Goal: Task Accomplishment & Management: Manage account settings

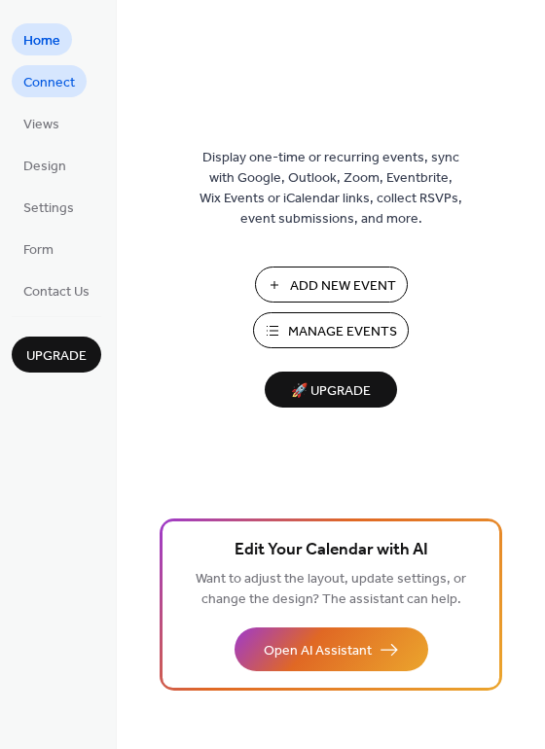
click at [34, 83] on span "Connect" at bounding box center [49, 83] width 52 height 20
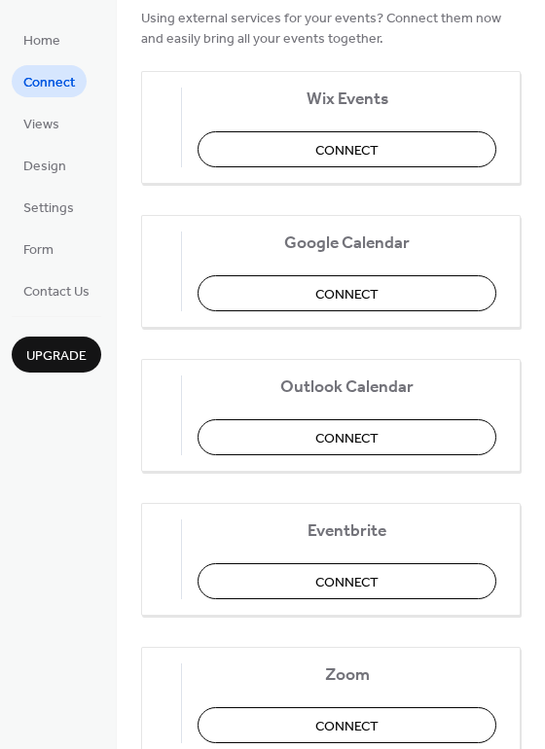
scroll to position [195, 0]
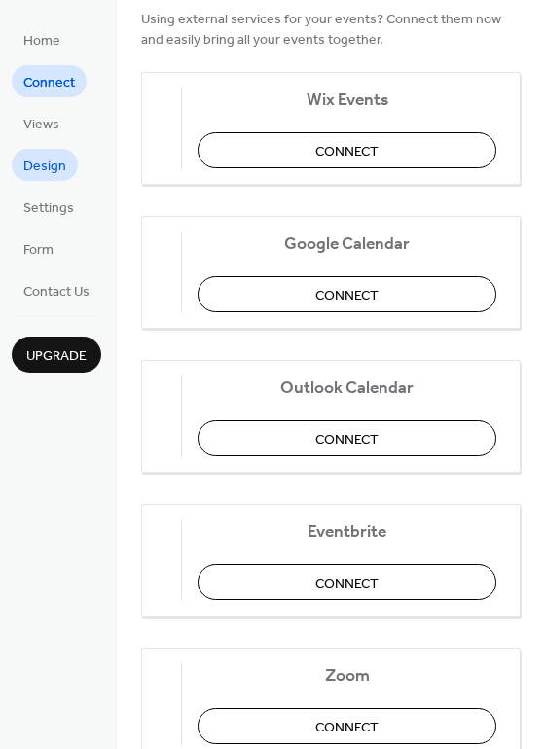
click at [28, 164] on span "Design" at bounding box center [44, 167] width 43 height 20
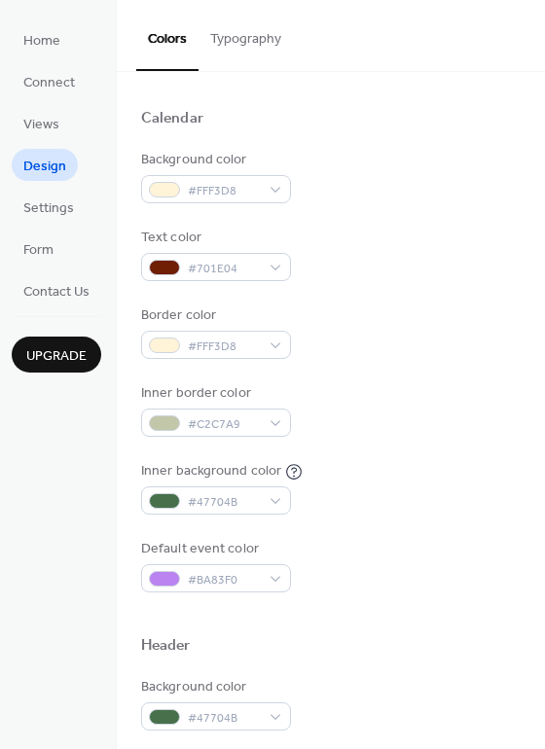
scroll to position [132, 0]
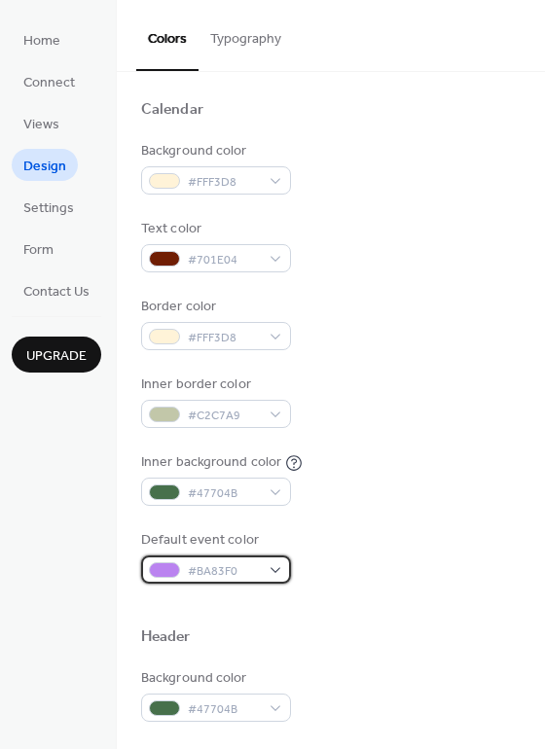
click at [267, 568] on div "#BA83F0" at bounding box center [216, 569] width 150 height 28
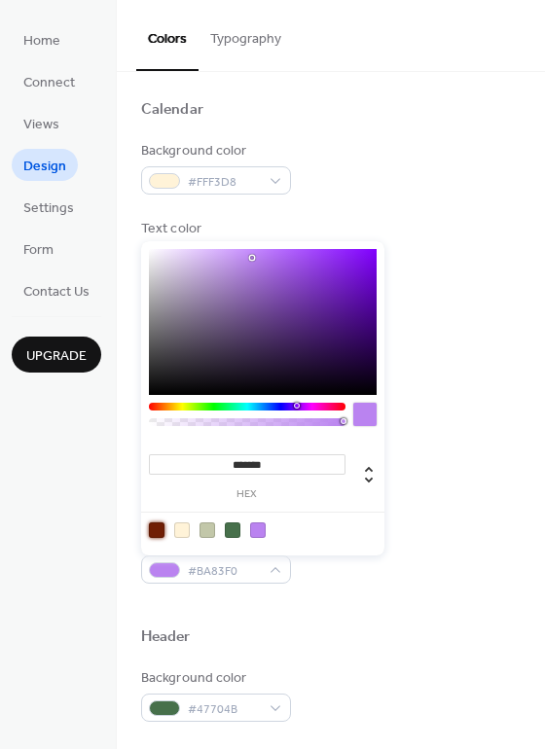
click at [154, 530] on div at bounding box center [157, 530] width 16 height 16
type input "*******"
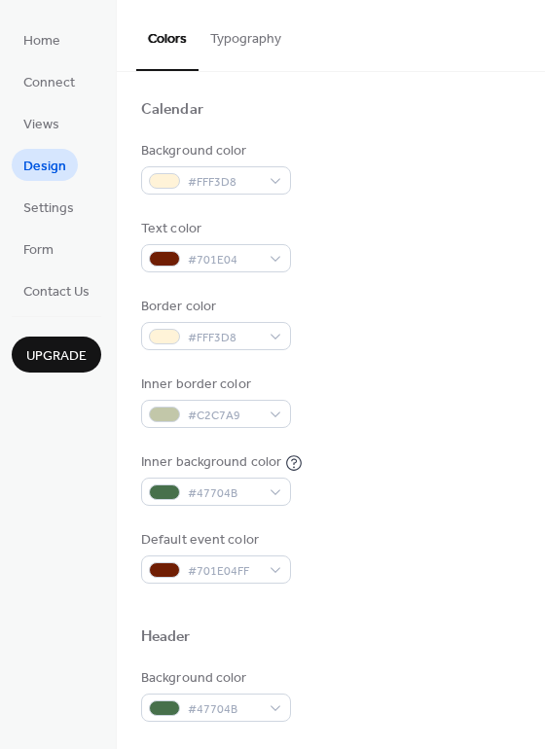
click at [328, 605] on div at bounding box center [330, 606] width 379 height 44
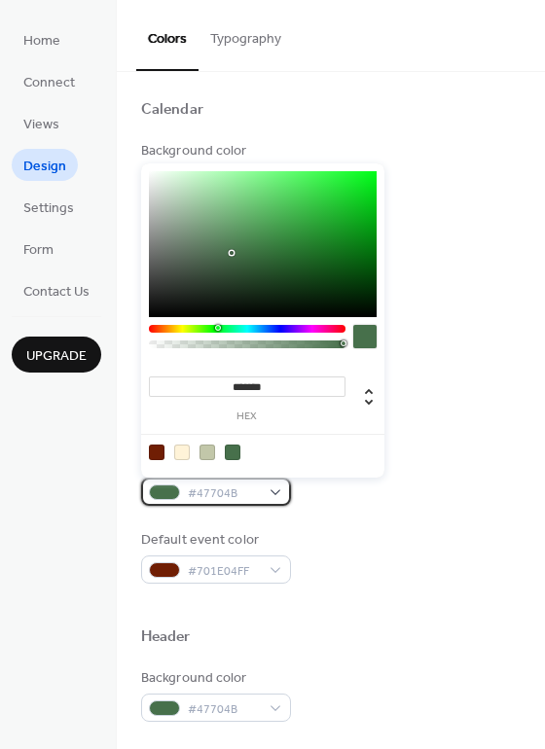
click at [255, 492] on span "#47704B" at bounding box center [224, 493] width 72 height 20
click at [203, 450] on div at bounding box center [207, 453] width 16 height 16
type input "*******"
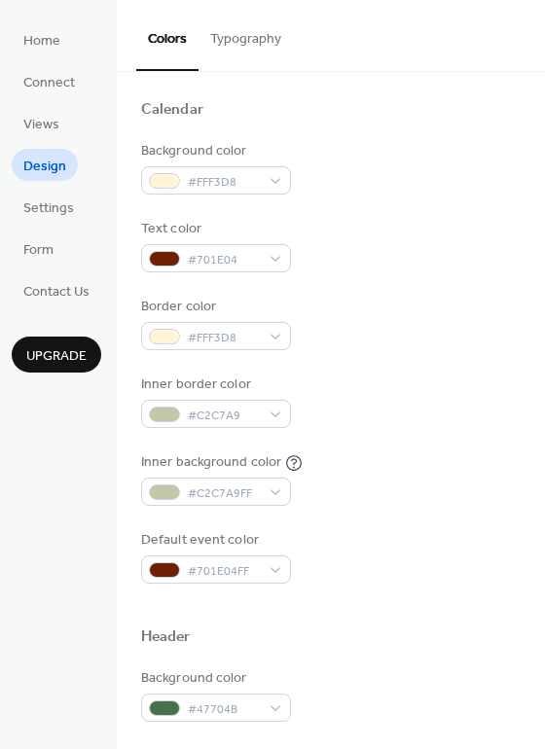
click at [361, 540] on div "Default event color #701E04FF" at bounding box center [330, 556] width 379 height 53
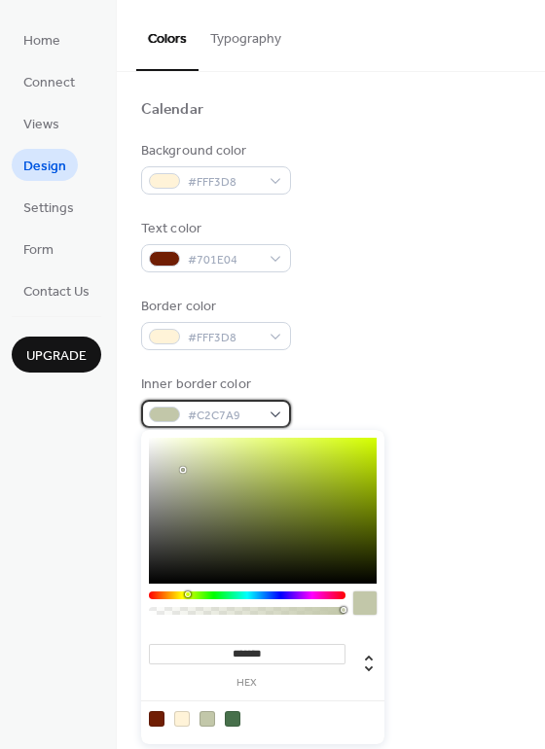
click at [264, 412] on div "#C2C7A9" at bounding box center [216, 414] width 150 height 28
click at [156, 716] on div at bounding box center [157, 719] width 16 height 16
type input "*******"
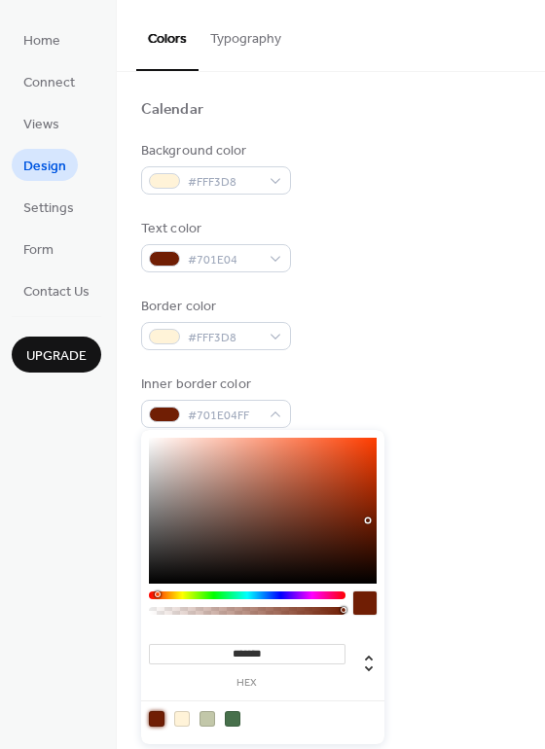
click at [347, 379] on div "Inner border color #701E04FF" at bounding box center [330, 400] width 379 height 53
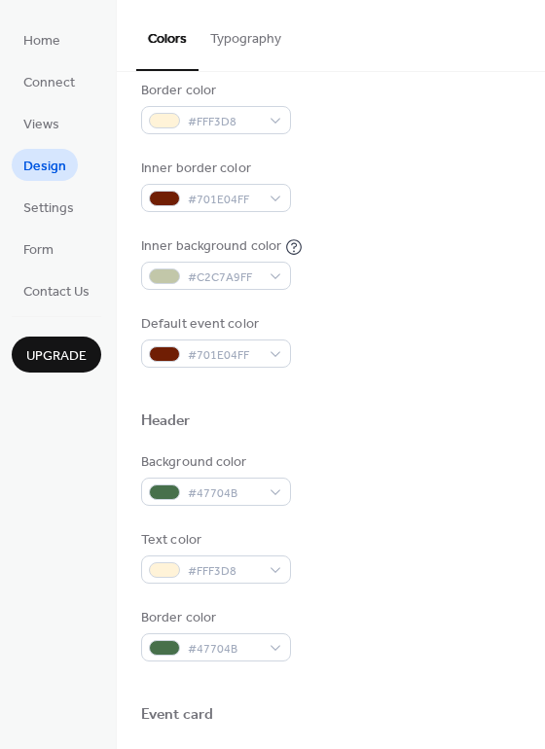
scroll to position [353, 0]
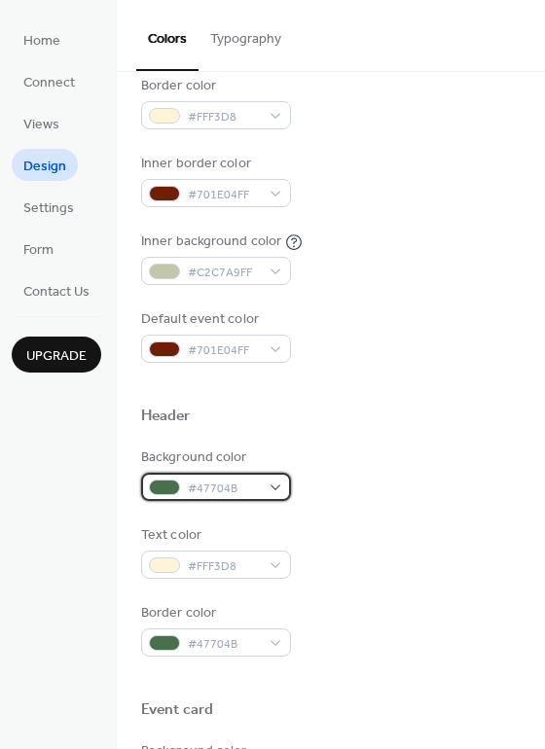
click at [255, 487] on span "#47704B" at bounding box center [224, 489] width 72 height 20
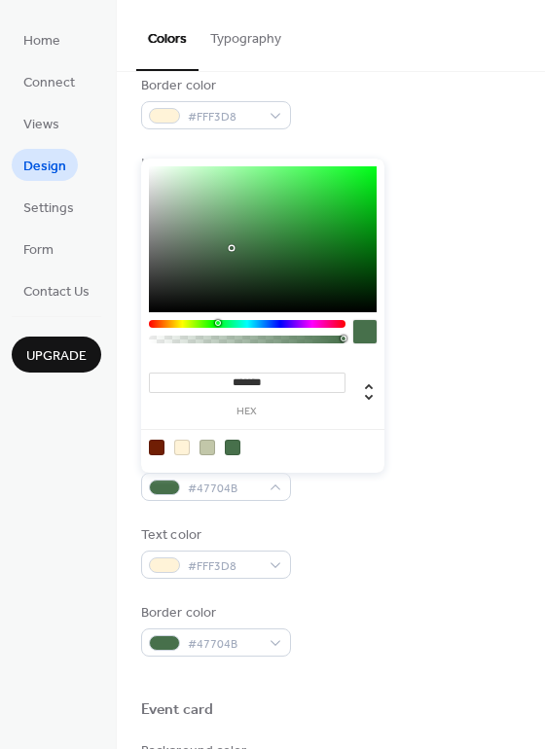
click at [156, 446] on div at bounding box center [157, 448] width 16 height 16
type input "*******"
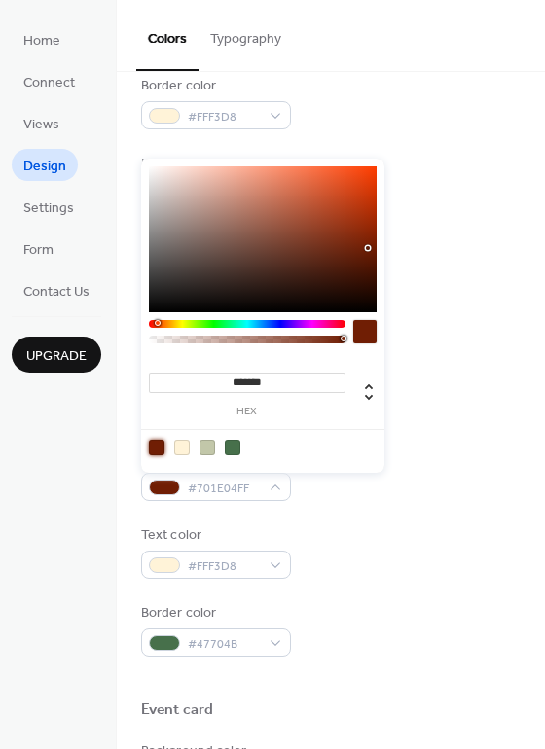
click at [323, 525] on div "Text color #FFF3D8" at bounding box center [330, 551] width 379 height 53
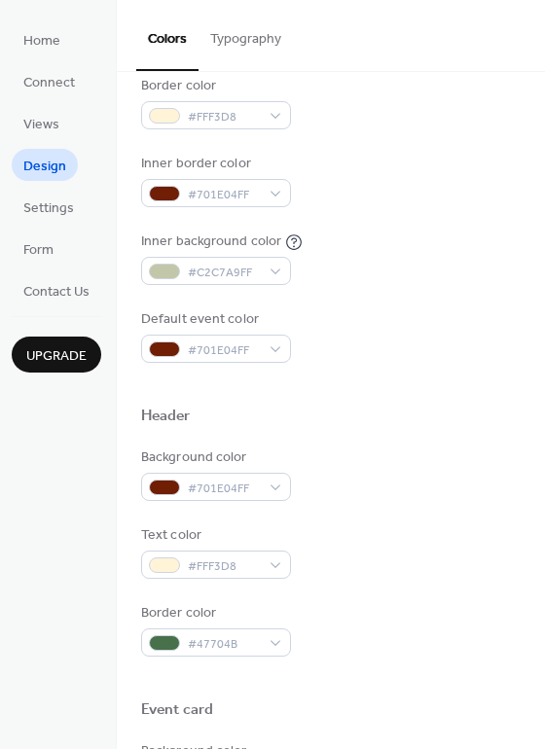
click at [323, 525] on div "Text color #FFF3D8" at bounding box center [330, 551] width 379 height 53
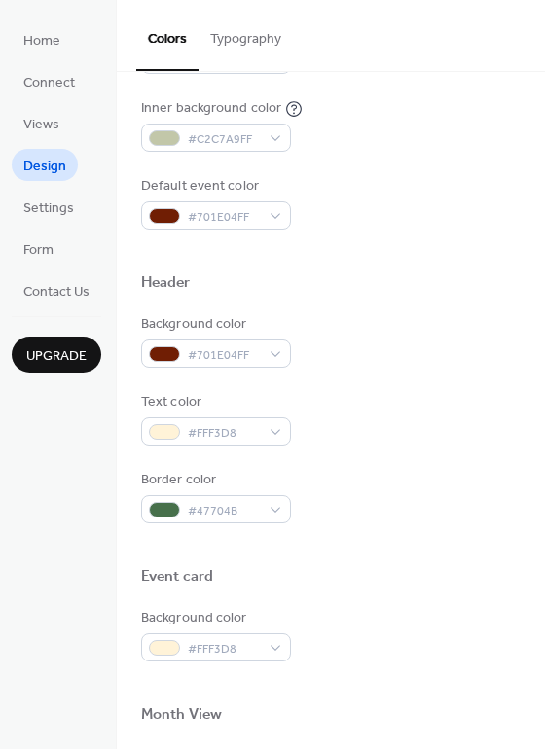
scroll to position [497, 0]
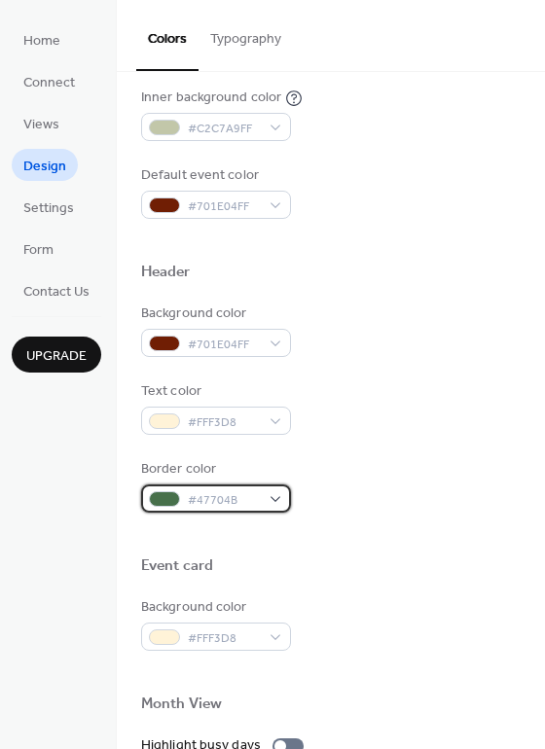
click at [256, 495] on span "#47704B" at bounding box center [224, 500] width 72 height 20
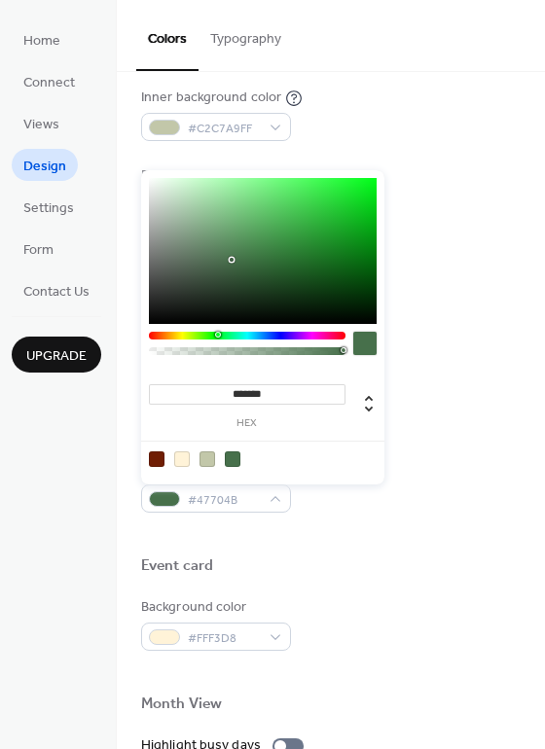
click at [155, 457] on div at bounding box center [157, 459] width 16 height 16
type input "*******"
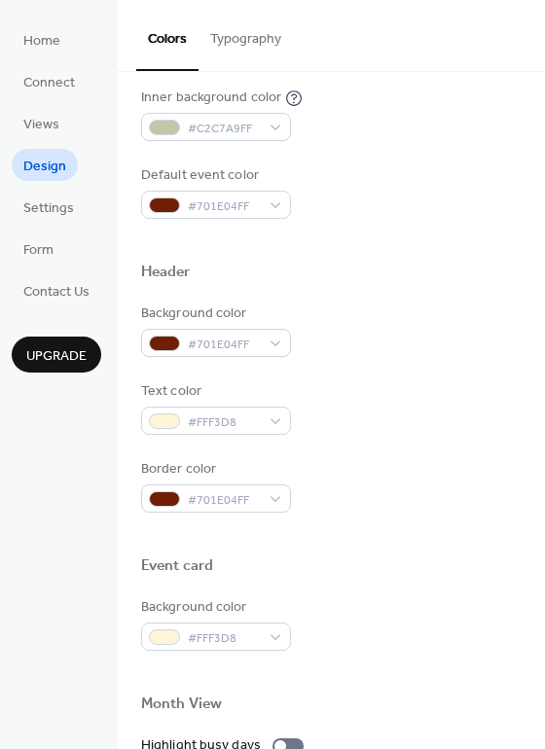
click at [309, 543] on div at bounding box center [330, 535] width 379 height 44
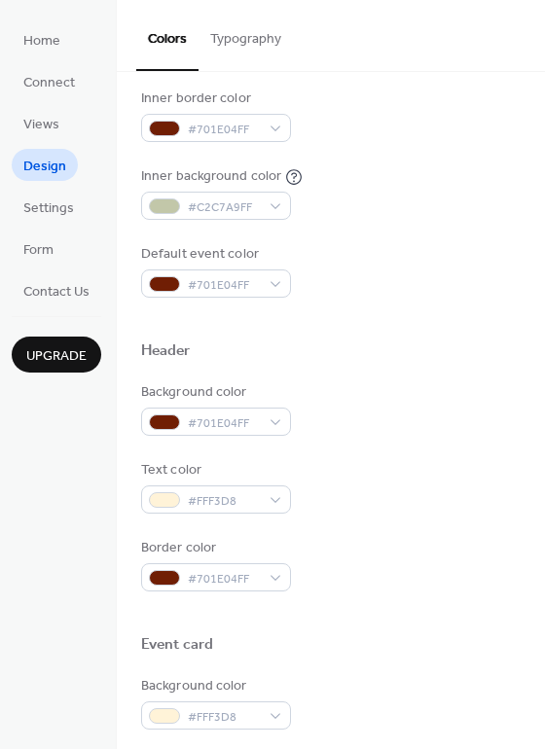
scroll to position [0, 0]
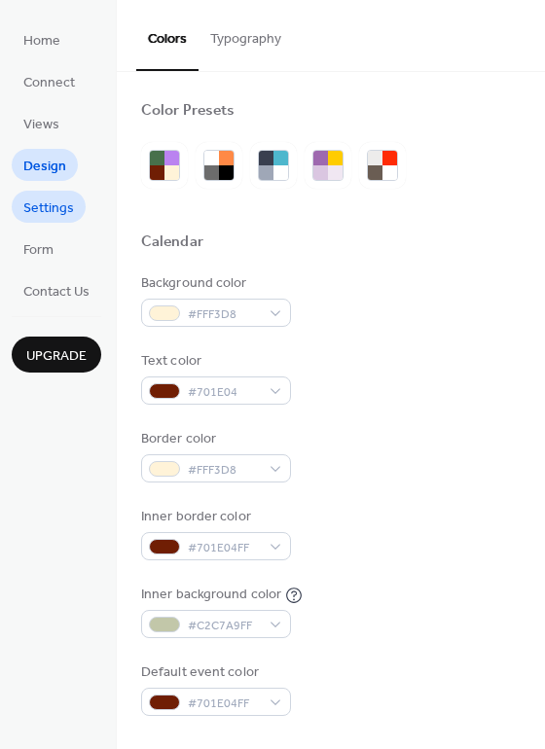
click at [46, 212] on span "Settings" at bounding box center [48, 208] width 51 height 20
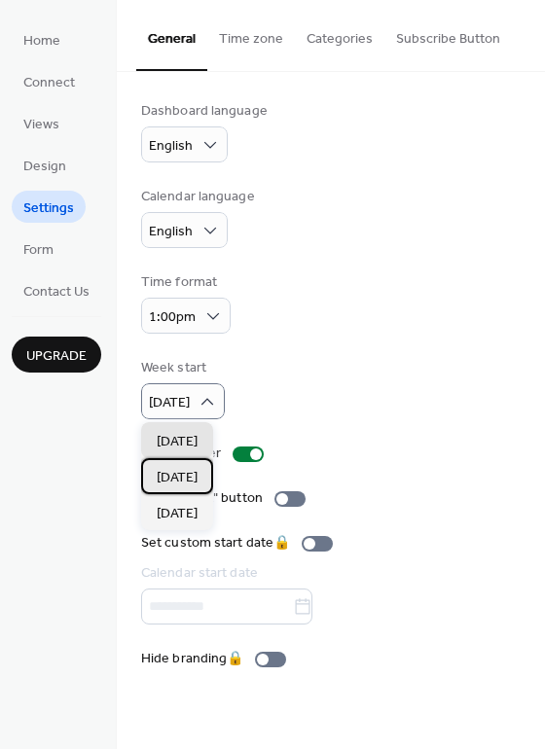
click at [189, 474] on span "Monday" at bounding box center [177, 478] width 41 height 20
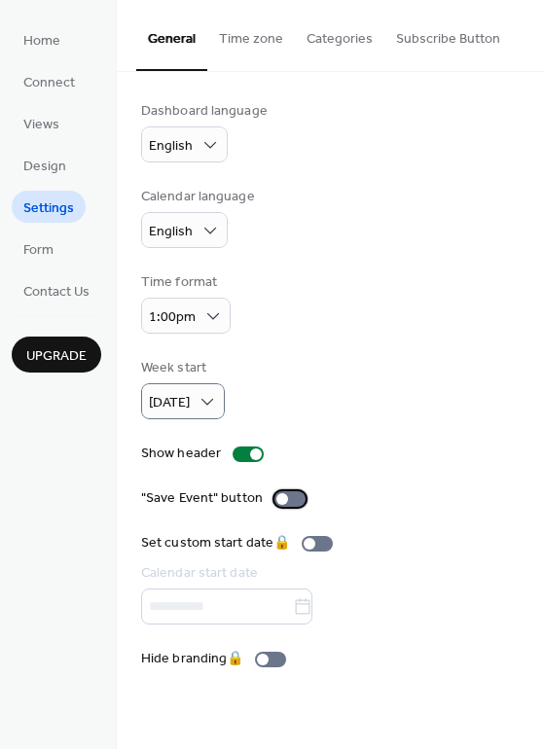
click at [281, 500] on div at bounding box center [282, 499] width 12 height 12
click at [39, 255] on span "Form" at bounding box center [38, 250] width 30 height 20
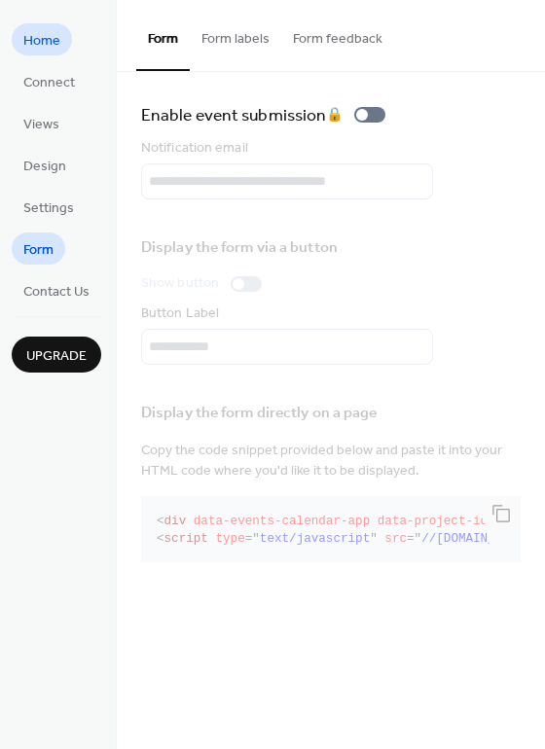
click at [39, 39] on span "Home" at bounding box center [41, 41] width 37 height 20
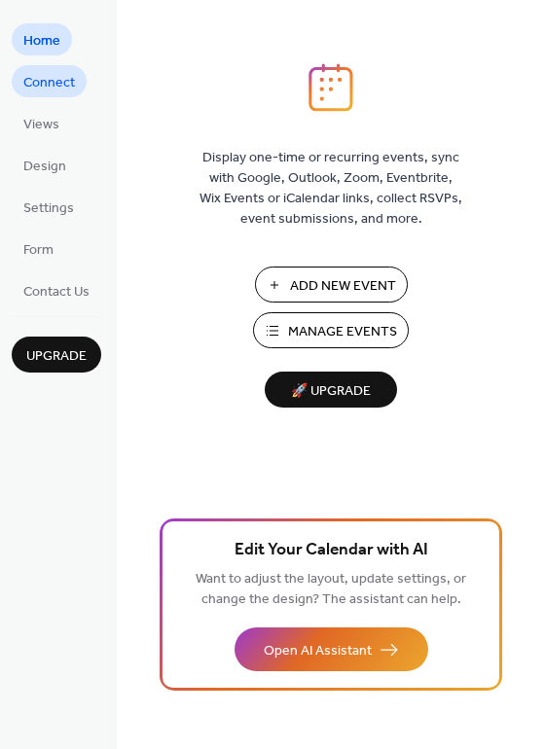
click at [37, 87] on span "Connect" at bounding box center [49, 83] width 52 height 20
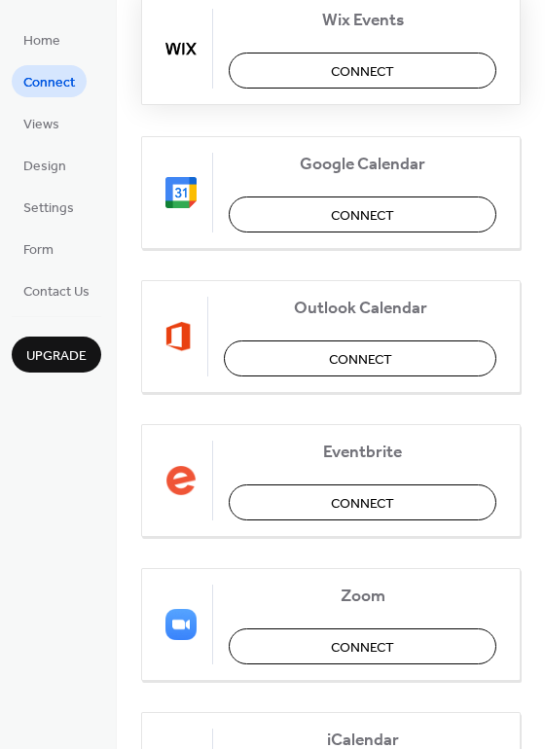
scroll to position [282, 0]
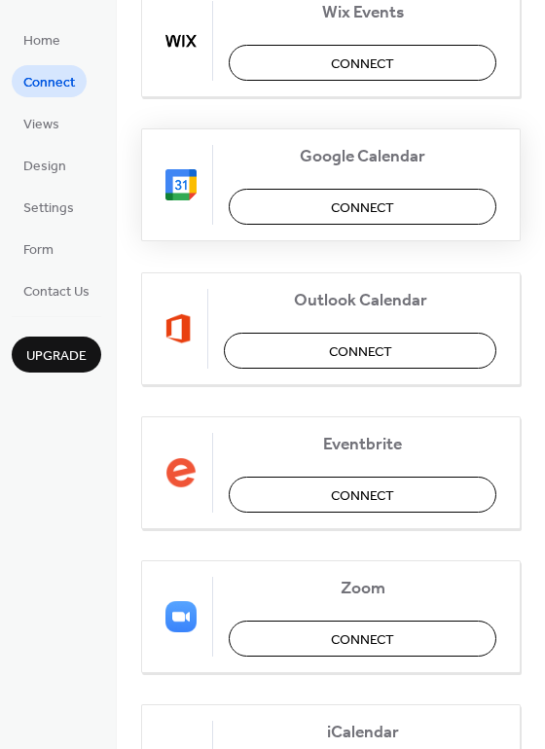
click at [333, 201] on span "Connect" at bounding box center [362, 207] width 63 height 20
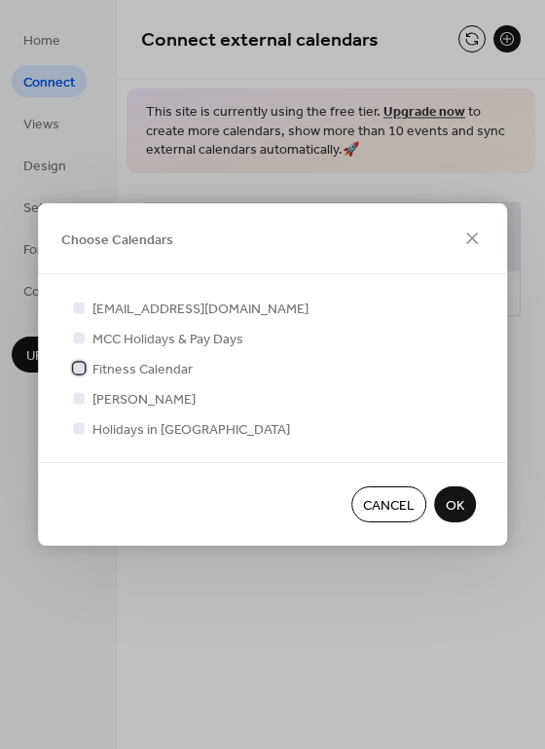
click at [79, 369] on div at bounding box center [79, 368] width 12 height 12
click at [80, 426] on div at bounding box center [79, 428] width 12 height 12
click at [455, 500] on span "OK" at bounding box center [455, 506] width 18 height 20
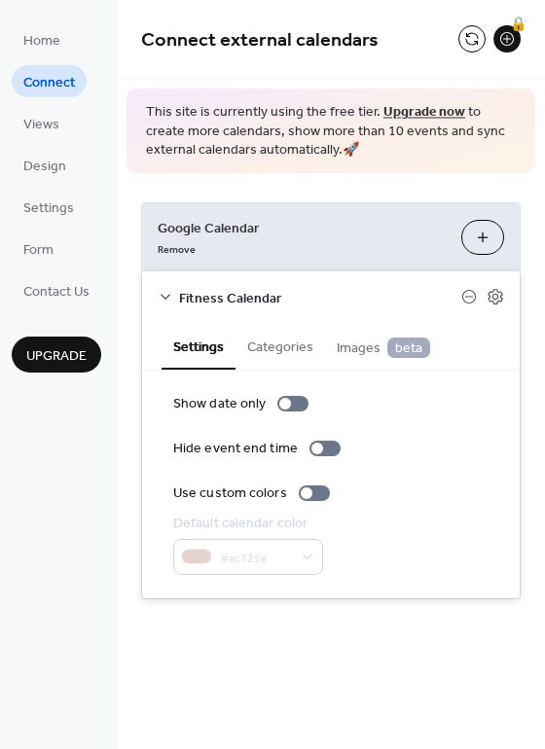
click at [482, 236] on button "Choose Calendars" at bounding box center [482, 237] width 43 height 35
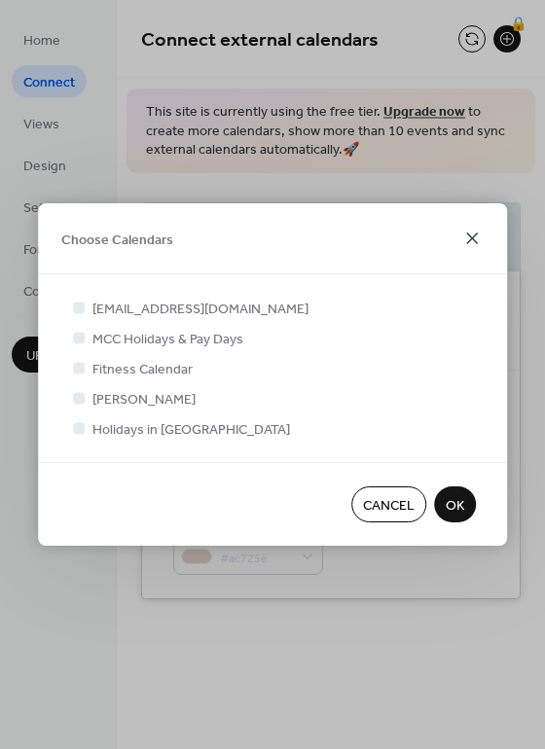
click at [478, 233] on icon at bounding box center [471, 238] width 23 height 23
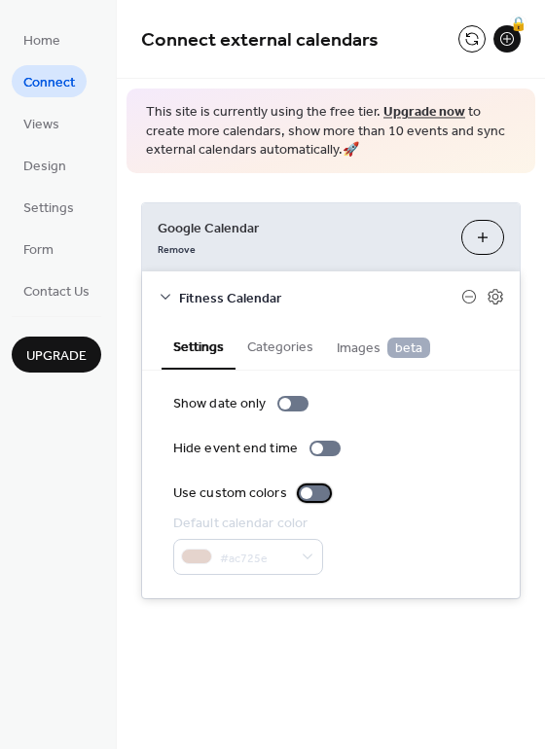
click at [302, 490] on div at bounding box center [307, 493] width 12 height 12
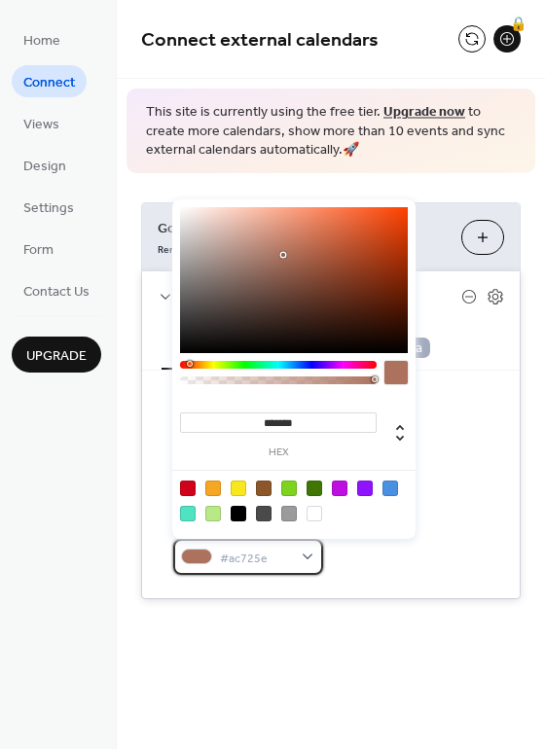
click at [277, 557] on span "#ac725e" at bounding box center [256, 558] width 72 height 20
click at [458, 445] on div "Hide event end time" at bounding box center [330, 449] width 315 height 20
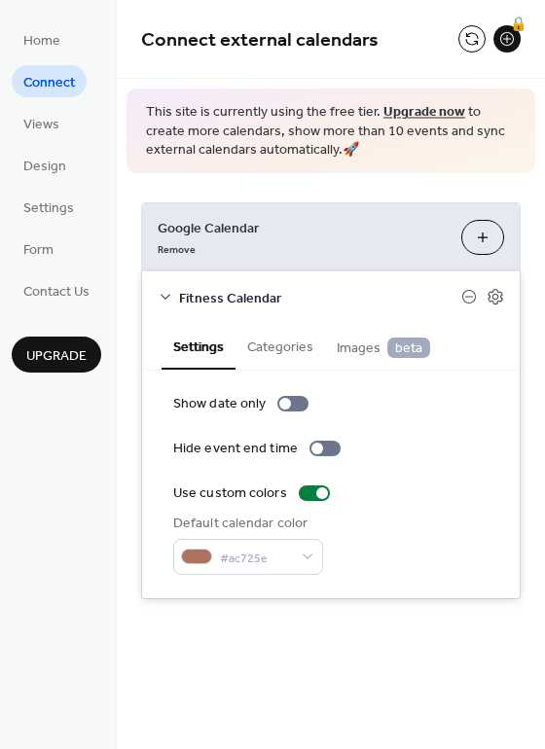
click at [285, 347] on button "Categories" at bounding box center [279, 345] width 89 height 45
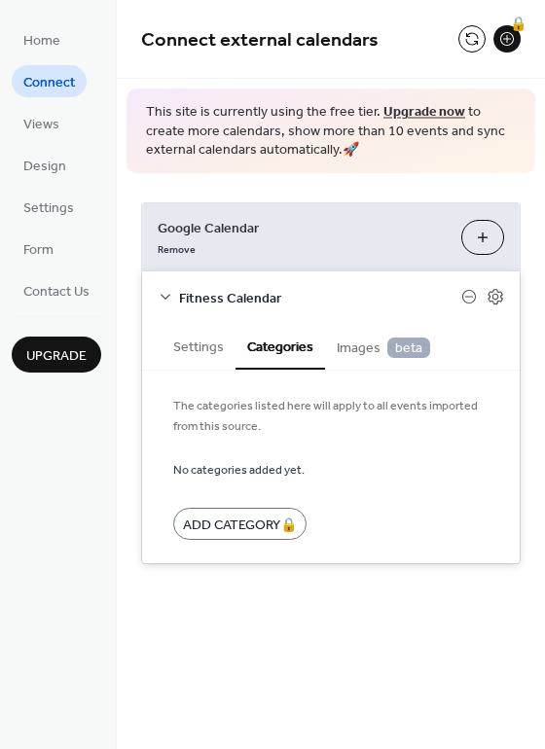
click at [353, 611] on div "Connect external calendars 🔒 This site is currently using the free tier. Upgrad…" at bounding box center [331, 311] width 428 height 623
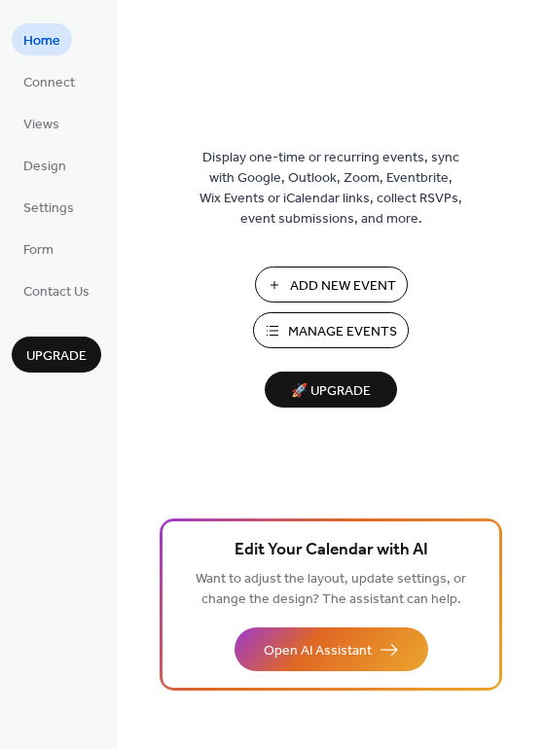
click at [329, 379] on span "🚀 Upgrade" at bounding box center [330, 391] width 109 height 26
